Goal: Navigation & Orientation: Find specific page/section

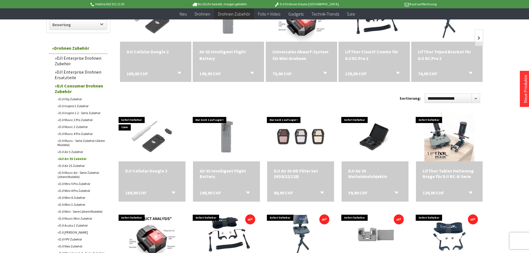
scroll to position [111, 0]
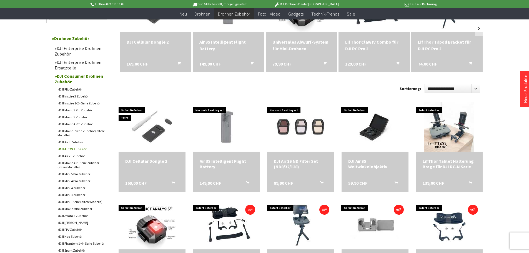
click at [67, 63] on link "DJI Enterprise Drohnen Ersatzteile" at bounding box center [80, 65] width 56 height 14
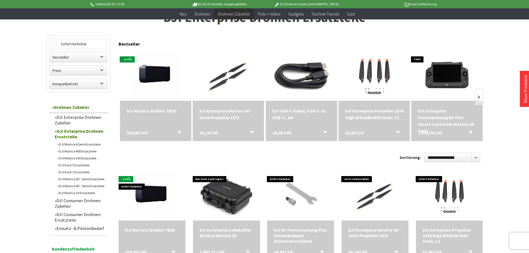
scroll to position [56, 0]
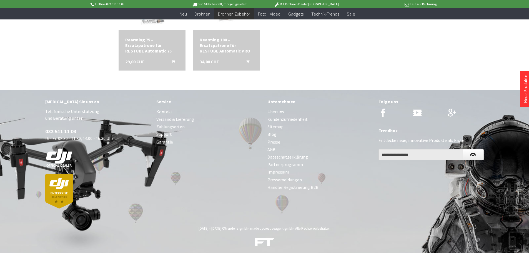
scroll to position [527, 0]
